Goal: Complete application form

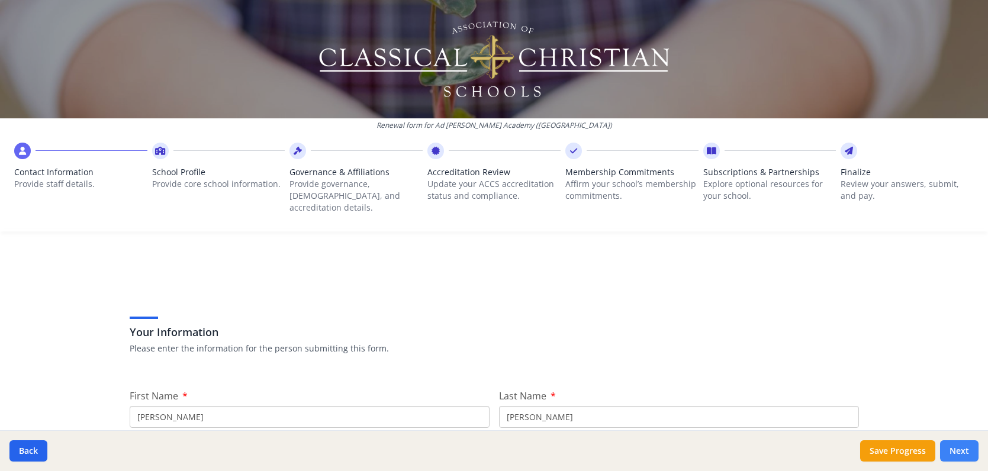
click at [964, 457] on button "Next" at bounding box center [959, 450] width 38 height 21
type input "[PHONE_NUMBER]"
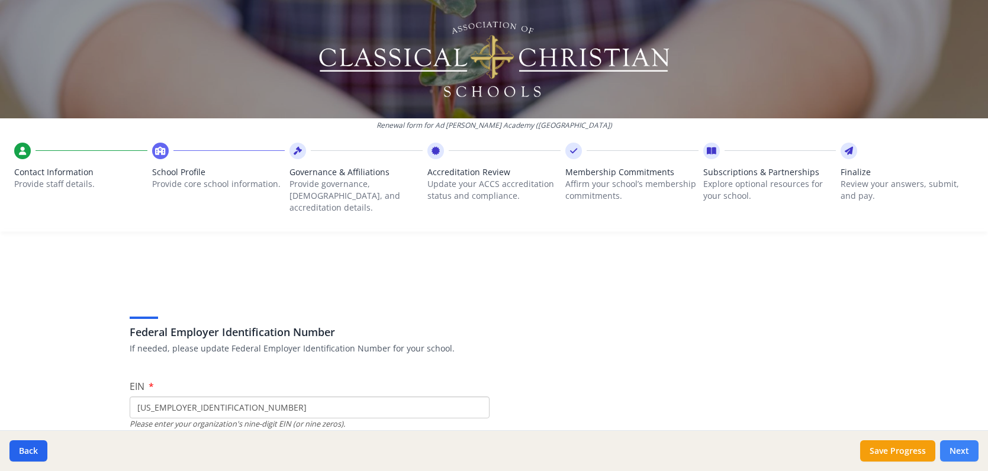
click at [963, 453] on button "Next" at bounding box center [959, 450] width 38 height 21
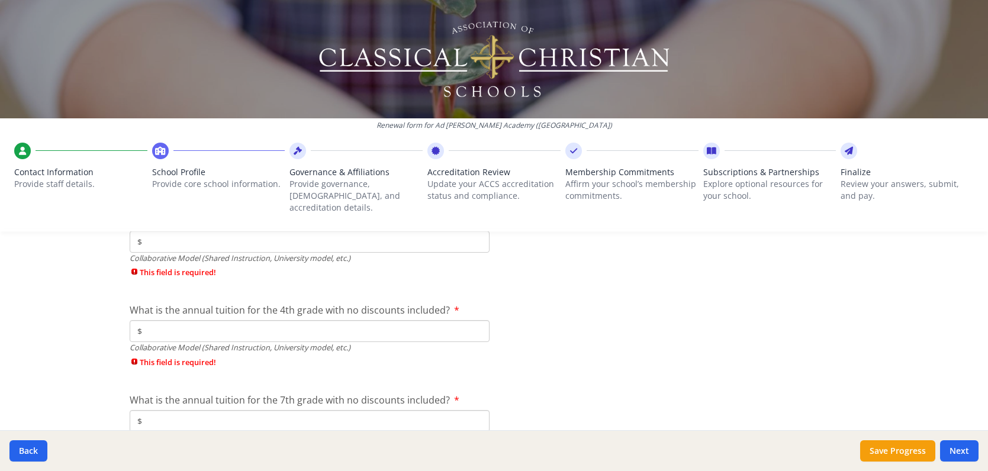
scroll to position [3944, 0]
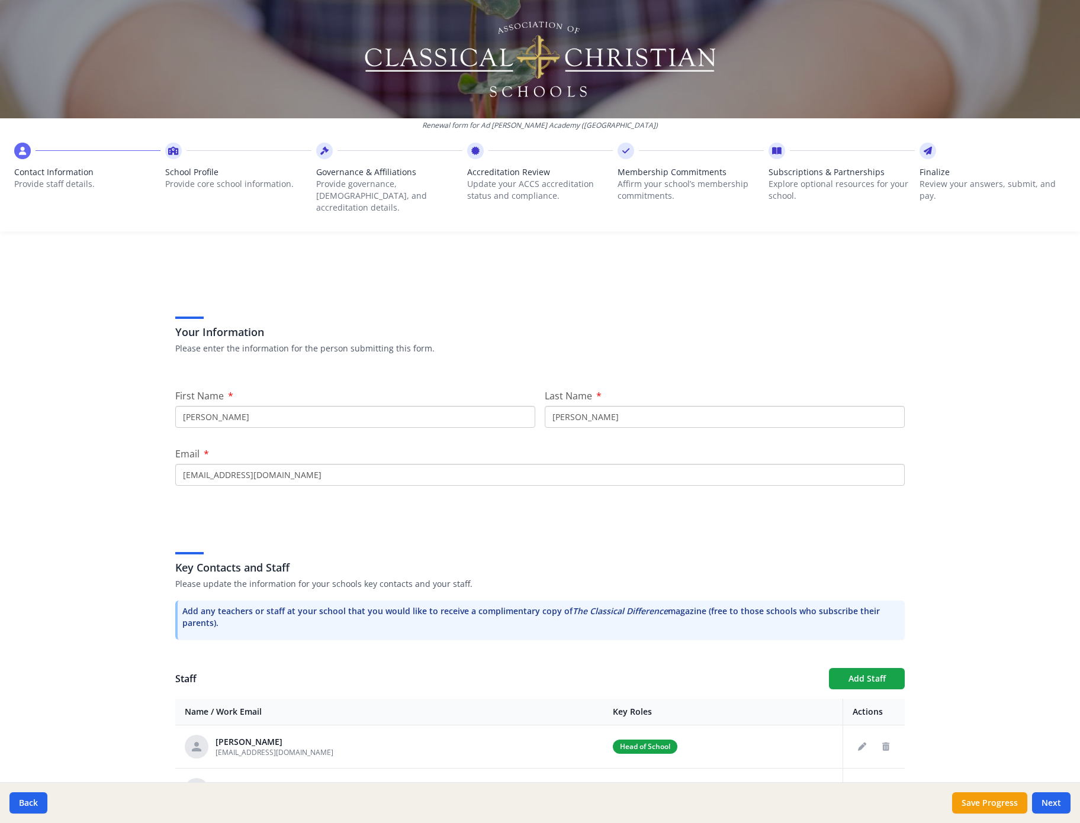
click at [398, 369] on div "Your Information Please enter the information for the person submitting this fo…" at bounding box center [540, 706] width 758 height 875
